Goal: Task Accomplishment & Management: Manage account settings

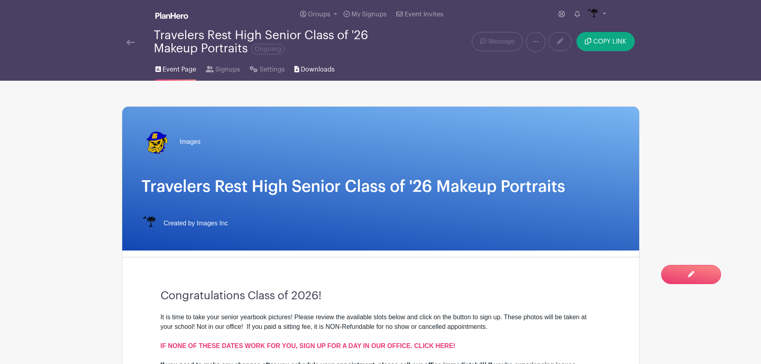
click at [321, 67] on span "Downloads" at bounding box center [318, 70] width 34 height 10
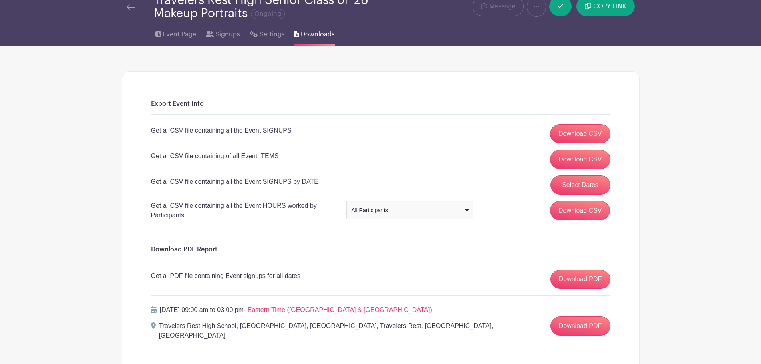
scroll to position [80, 0]
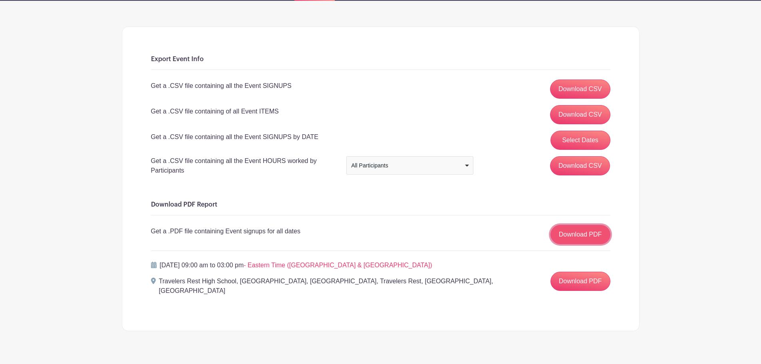
click at [575, 234] on link "Download PDF" at bounding box center [580, 234] width 60 height 19
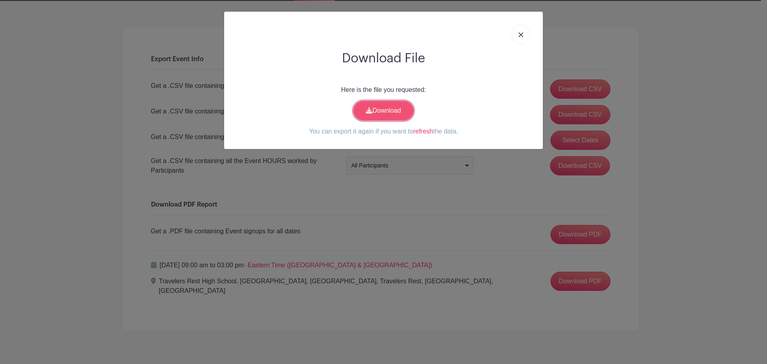
click at [399, 105] on link "Download" at bounding box center [383, 110] width 60 height 19
click at [522, 32] on img at bounding box center [520, 34] width 5 height 5
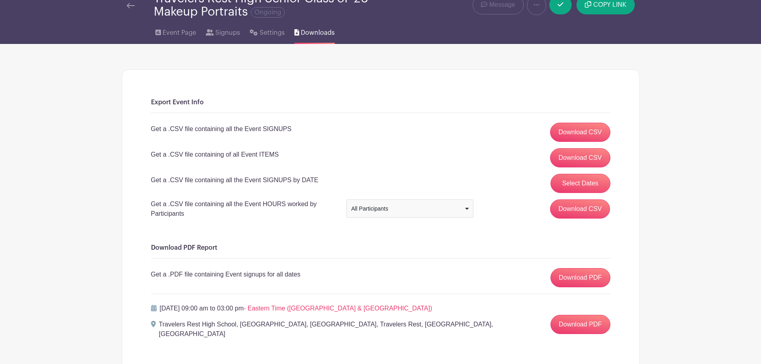
scroll to position [0, 0]
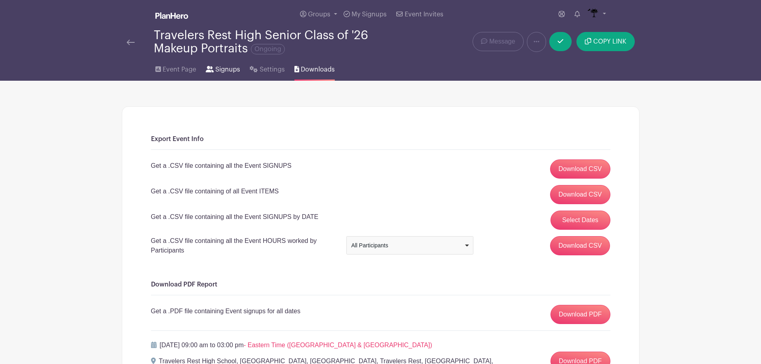
click at [226, 65] on span "Signups" at bounding box center [227, 70] width 25 height 10
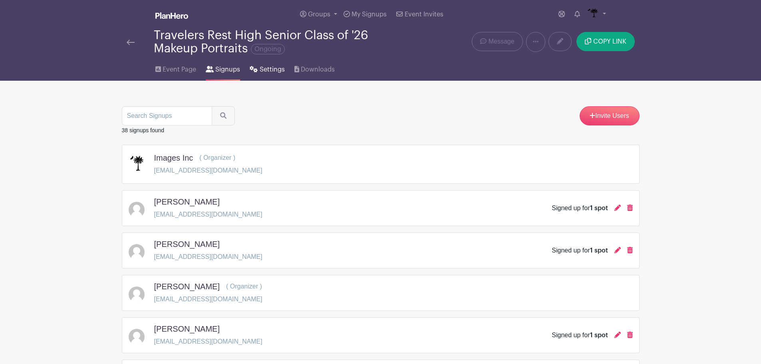
click at [273, 63] on link "Settings" at bounding box center [267, 68] width 35 height 26
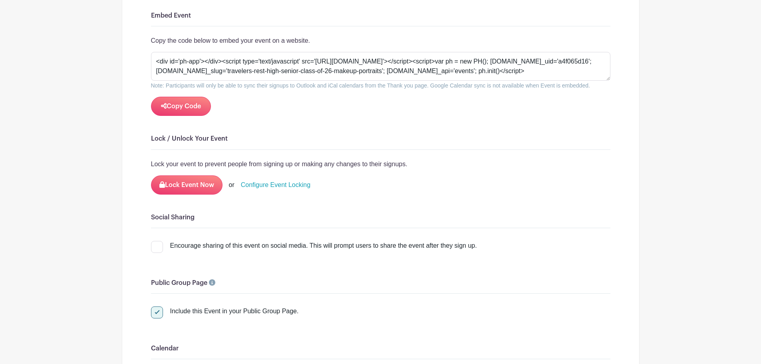
scroll to position [1557, 0]
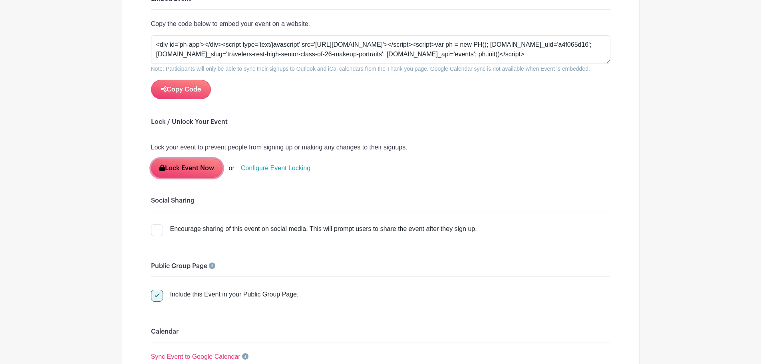
click at [192, 162] on button "Lock Event Now" at bounding box center [186, 168] width 71 height 19
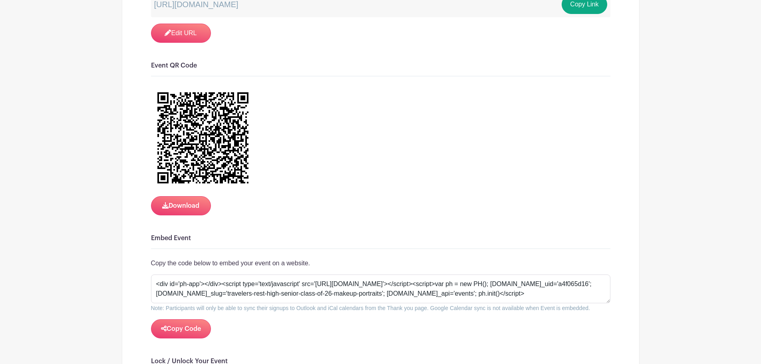
scroll to position [1318, 0]
